Goal: Task Accomplishment & Management: Manage account settings

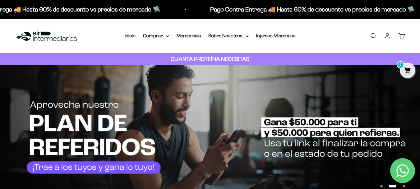
click at [404, 34] on span "0" at bounding box center [405, 33] width 2 height 3
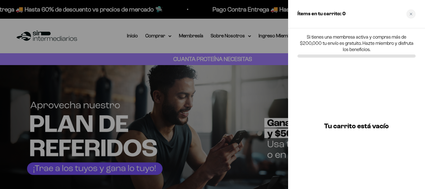
drag, startPoint x: 270, startPoint y: 87, endPoint x: 271, endPoint y: 83, distance: 3.8
click at [270, 87] on div at bounding box center [212, 94] width 425 height 189
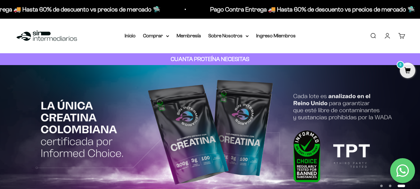
drag, startPoint x: 260, startPoint y: 65, endPoint x: 201, endPoint y: 80, distance: 60.6
click at [404, 38] on link "Carrito 0" at bounding box center [401, 35] width 7 height 7
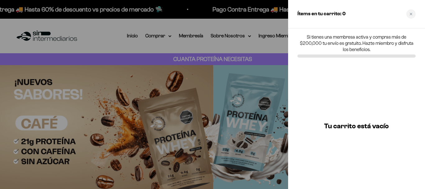
click at [410, 16] on div "Close cart" at bounding box center [410, 13] width 9 height 9
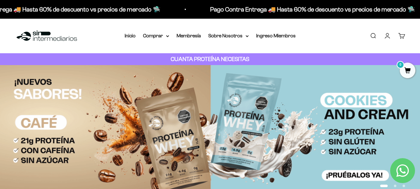
click at [372, 37] on link "Buscar" at bounding box center [372, 35] width 7 height 7
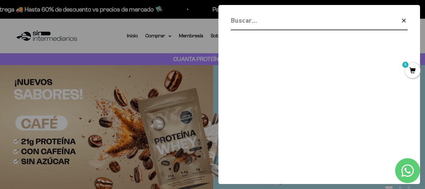
click at [271, 24] on input "Buscar" at bounding box center [303, 20] width 145 height 11
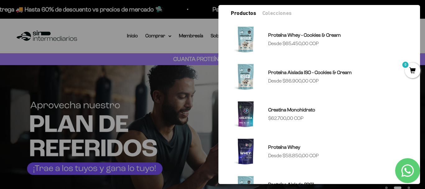
scroll to position [62, 0]
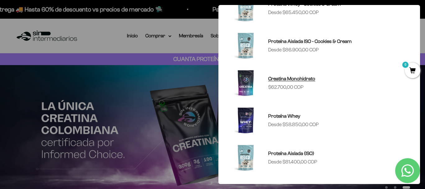
type input "crea"
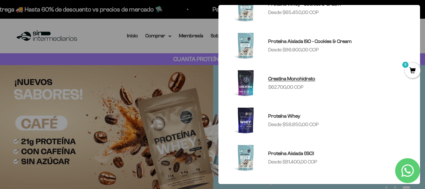
click at [246, 78] on img at bounding box center [246, 83] width 30 height 30
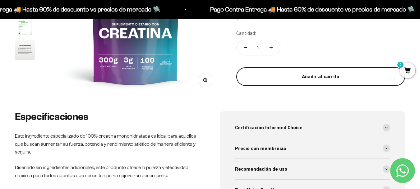
click at [279, 70] on button "Añadir al carrito" at bounding box center [320, 76] width 169 height 19
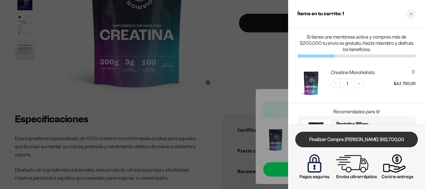
click at [383, 139] on link "Finalizar Compra [PERSON_NAME] $62.700,00" at bounding box center [356, 139] width 122 height 16
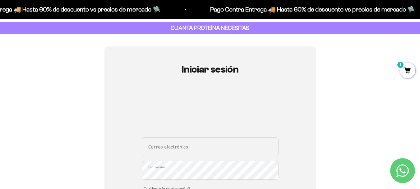
scroll to position [93, 0]
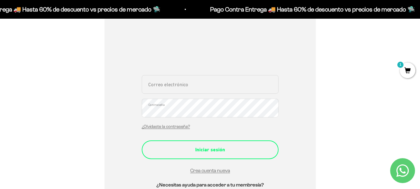
type input "jortegavergar@gmail.com"
click at [209, 150] on div "Iniciar sesión" at bounding box center [210, 149] width 112 height 8
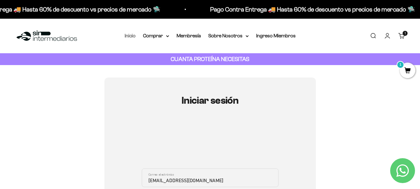
click at [131, 34] on link "Inicio" at bounding box center [130, 35] width 11 height 5
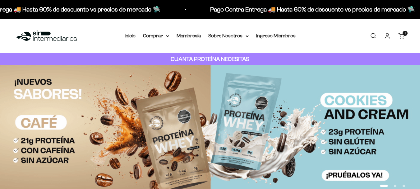
click at [386, 36] on link "Cuenta" at bounding box center [387, 35] width 7 height 7
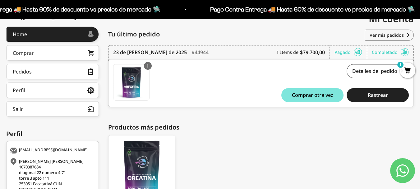
scroll to position [49, 0]
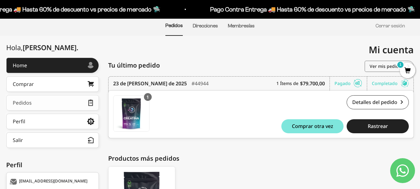
click at [64, 103] on link "Pedidos" at bounding box center [52, 103] width 93 height 16
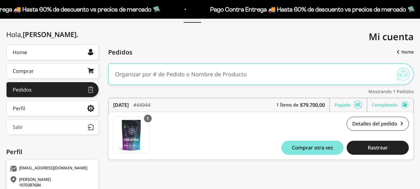
scroll to position [62, 0]
click at [68, 115] on link "Perfil" at bounding box center [52, 108] width 93 height 16
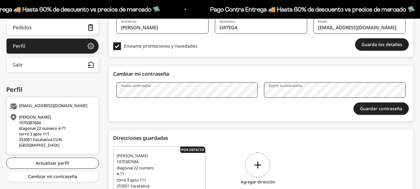
scroll to position [177, 0]
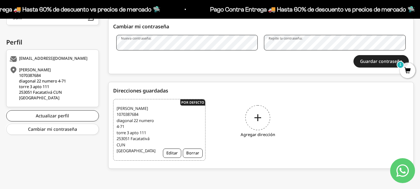
click at [255, 107] on div "Agregar dirección" at bounding box center [258, 122] width 92 height 47
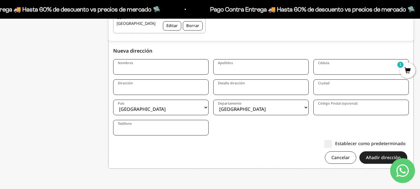
click at [163, 67] on input "Nombres" at bounding box center [160, 67] width 95 height 16
type input "Juan Felipe"
type input "[PERSON_NAME]"
type input "Cl. 19 #5 - 30, Bogotá"
type input "[GEOGRAPHIC_DATA], D.C."
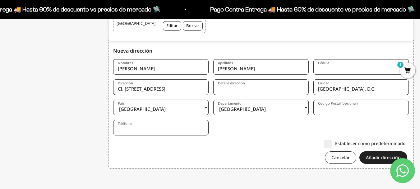
type input "11132"
type input "3137016986"
drag, startPoint x: 138, startPoint y: 83, endPoint x: 72, endPoint y: 80, distance: 65.6
drag, startPoint x: 241, startPoint y: 143, endPoint x: 247, endPoint y: 130, distance: 14.3
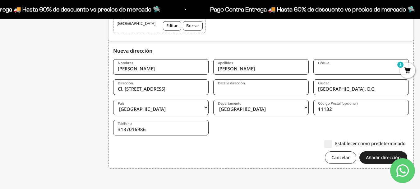
click at [241, 143] on div "Establecer como predeterminado" at bounding box center [259, 143] width 292 height 7
click at [278, 112] on select "Amazonas Antioquia Arauca Atlántico Bogotá Bolívar Boyacá Caldas Caquetá Casana…" at bounding box center [260, 107] width 95 height 16
select select "[GEOGRAPHIC_DATA], D.C."
click at [213, 99] on select "Amazonas Antioquia Arauca Atlántico Bogotá Bolívar Boyacá Caldas Caquetá Casana…" at bounding box center [260, 107] width 95 height 16
click at [220, 142] on div "Establecer como predeterminado" at bounding box center [259, 143] width 292 height 7
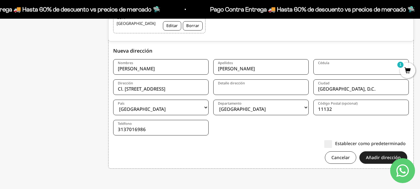
drag, startPoint x: 182, startPoint y: 91, endPoint x: 110, endPoint y: 91, distance: 72.7
click at [110, 91] on div "Nueva dirección Nombres Juan Felipe Apellidos Ortega Vergara Cédula Dirección C…" at bounding box center [260, 103] width 305 height 131
paste input "Calle 180 # 12A - 16"
type input "Calle 180 # 12A - 16"
click at [230, 86] on input "Detalle dirección" at bounding box center [260, 87] width 95 height 16
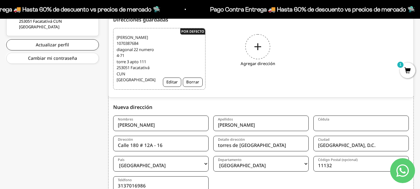
scroll to position [273, 0]
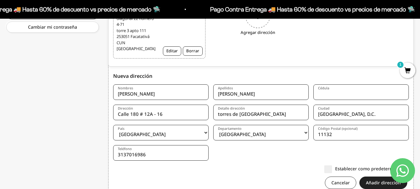
type input "torres de Andalucía"
click at [347, 98] on input "Cédula" at bounding box center [360, 92] width 95 height 16
type input "1070387684"
drag, startPoint x: 273, startPoint y: 174, endPoint x: 266, endPoint y: 153, distance: 21.8
click at [269, 160] on form "Nombres Juan Felipe Apellidos Ortega Vergara Cédula 1070387684 Dirección Calle …" at bounding box center [261, 138] width 296 height 109
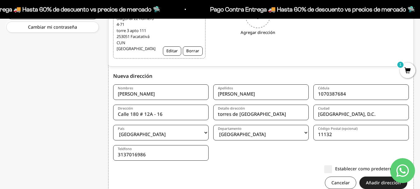
click at [265, 118] on input "torres de Andalucía" at bounding box center [260, 112] width 95 height 16
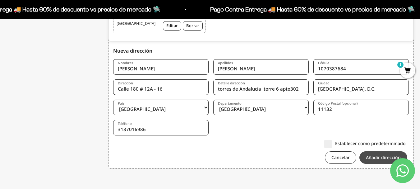
type input "torres de Andalucía .torre 6 apto302"
click at [377, 154] on button "Añadir dirección" at bounding box center [383, 157] width 48 height 12
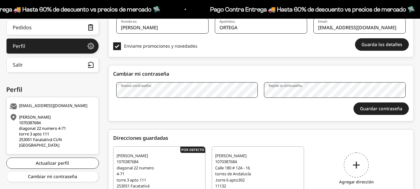
scroll to position [177, 0]
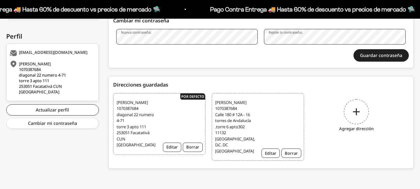
click at [266, 127] on div "Juan Felipe Ortega Vergara 1070387684 Calle 180 # 12A - 16 torres de Andalucía …" at bounding box center [258, 127] width 92 height 68
click at [232, 125] on span "Juan Felipe Ortega Vergara 1070387684 Calle 180 # 12A - 16 torres de Andalucía …" at bounding box center [234, 126] width 39 height 55
click at [234, 116] on span "[PERSON_NAME] [PERSON_NAME] 1070387684 [STREET_ADDRESS][PERSON_NAME]" at bounding box center [234, 126] width 39 height 55
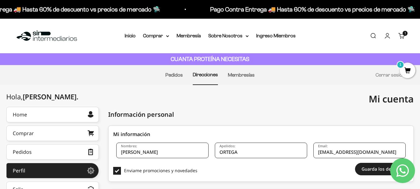
scroll to position [62, 0]
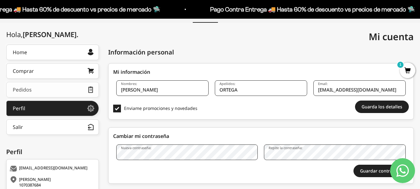
click at [44, 85] on link "Pedidos" at bounding box center [52, 90] width 93 height 16
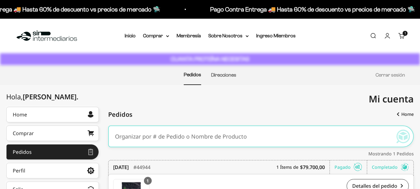
scroll to position [93, 0]
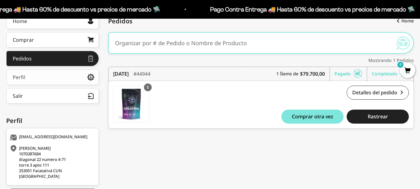
click at [61, 75] on link "Perfil" at bounding box center [52, 77] width 93 height 16
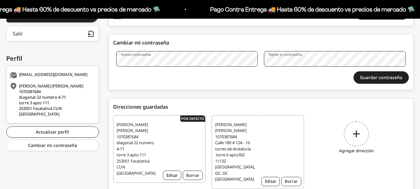
scroll to position [177, 0]
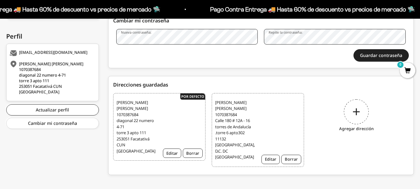
click at [225, 117] on span "[PERSON_NAME] [PERSON_NAME] 1070387684 [STREET_ADDRESS][PERSON_NAME]" at bounding box center [234, 129] width 39 height 61
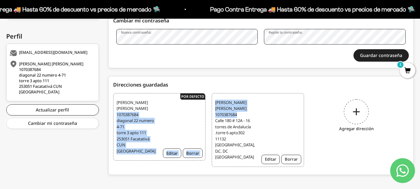
drag, startPoint x: 171, startPoint y: 116, endPoint x: 272, endPoint y: 112, distance: 101.4
click at [271, 113] on ul "[PERSON_NAME] [PERSON_NAME] 1070387684 diagonal 22 numero 4-71 torre 3 apto 111…" at bounding box center [261, 132] width 296 height 78
click at [280, 106] on div "[PERSON_NAME] [PERSON_NAME] 1070387684 [STREET_ADDRESS][PERSON_NAME] Editar Bor…" at bounding box center [258, 130] width 92 height 74
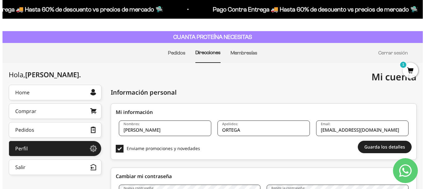
scroll to position [0, 0]
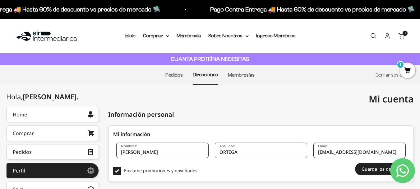
click at [406, 69] on span "1" at bounding box center [408, 70] width 16 height 16
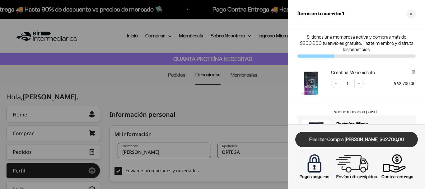
click at [342, 140] on link "Finalizar Compra [PERSON_NAME] $62.700,00" at bounding box center [356, 139] width 122 height 16
